Goal: Communication & Community: Ask a question

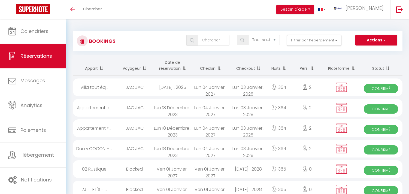
select select "not_cancelled"
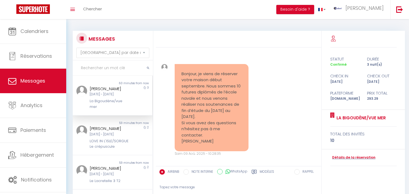
select select "message"
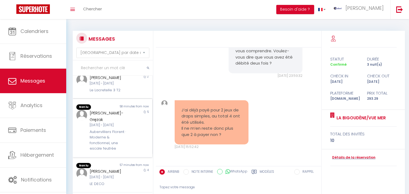
scroll to position [182, 0]
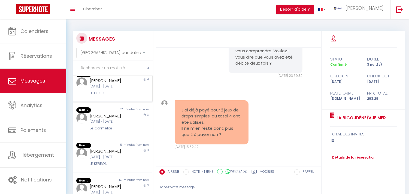
click at [119, 89] on div "Ven 12 Sep - Mar 16 Sep" at bounding box center [109, 86] width 39 height 5
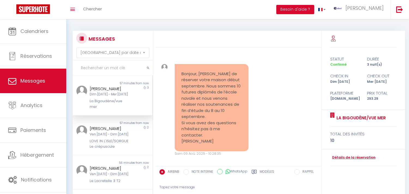
select select "message"
